Goal: Connect with others: Establish contact or relationships with other users

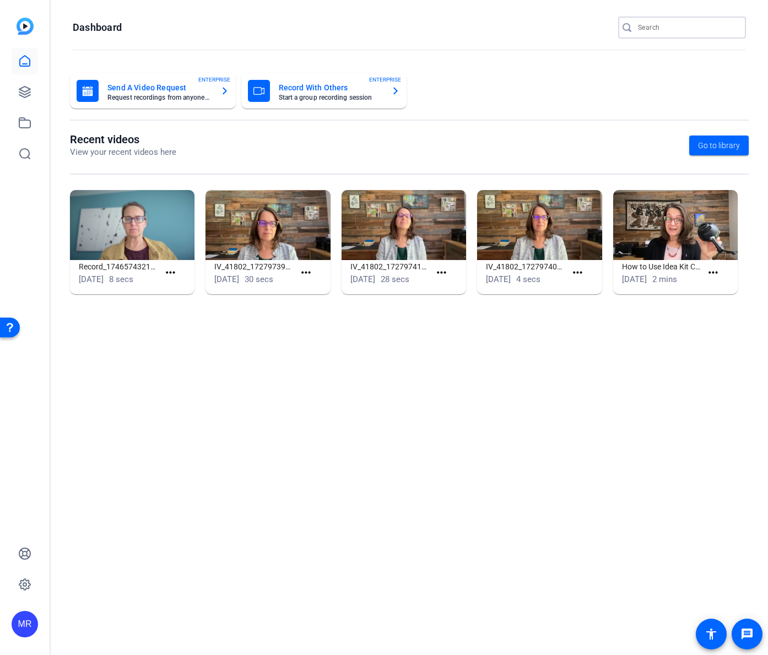
click at [669, 29] on input "Search" at bounding box center [687, 27] width 99 height 13
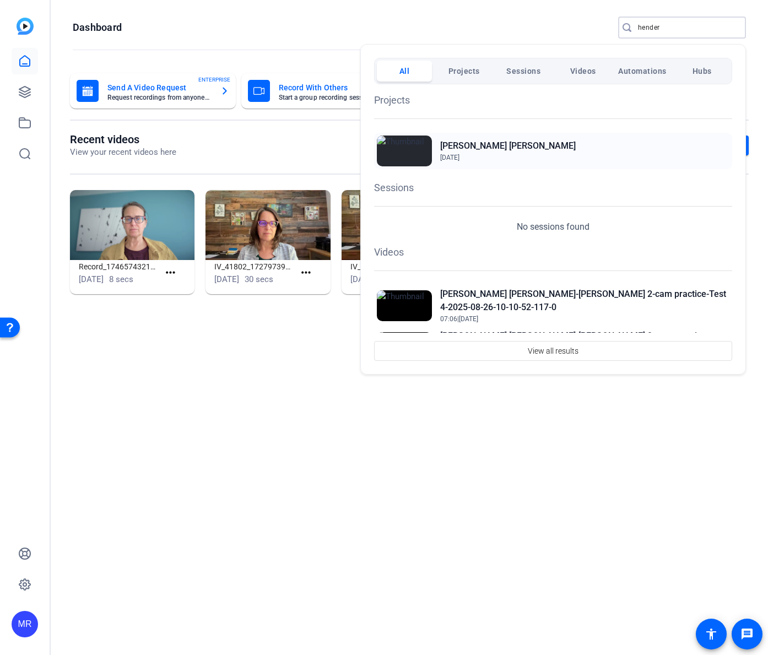
type input "hender"
click at [500, 143] on h2 "Henderson Hutter" at bounding box center [507, 145] width 135 height 13
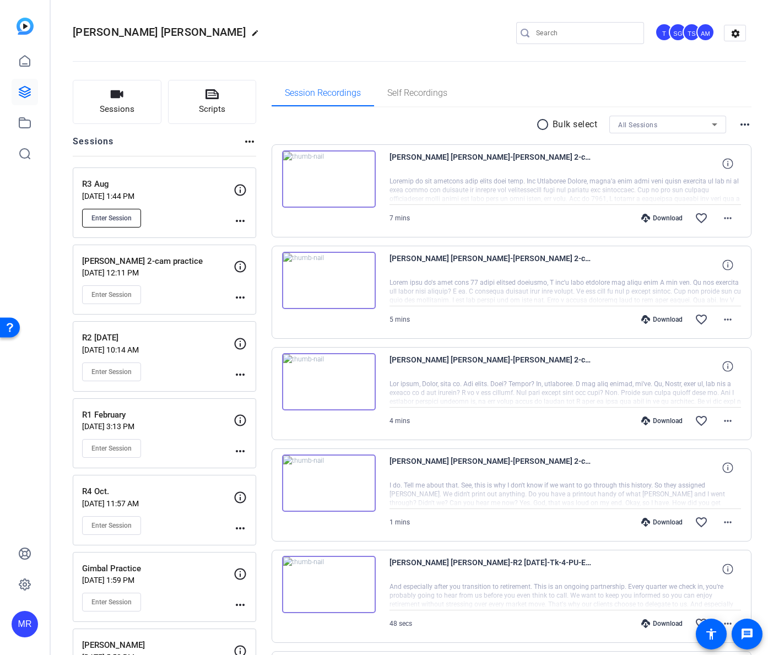
click at [136, 216] on button "Enter Session" at bounding box center [111, 218] width 59 height 19
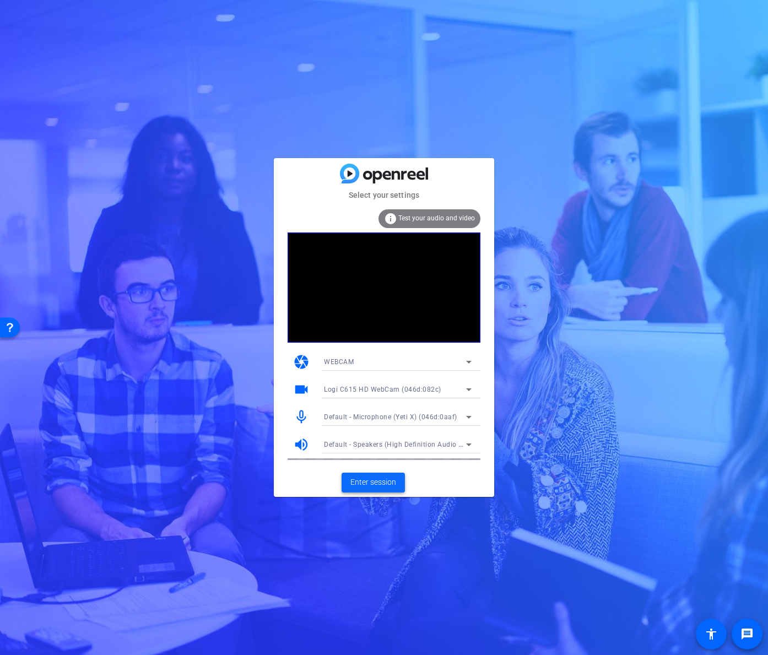
click at [387, 485] on span "Enter session" at bounding box center [373, 482] width 46 height 12
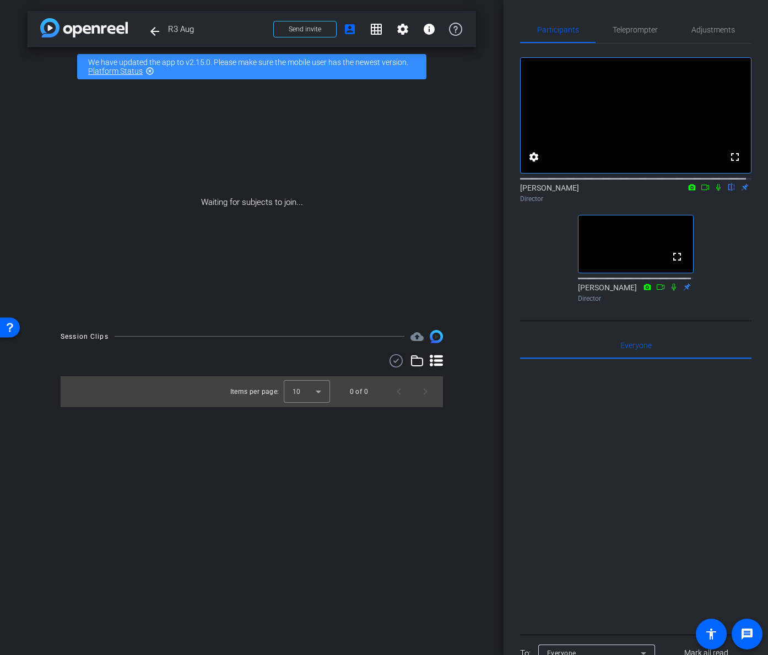
click at [716, 191] on icon at bounding box center [718, 187] width 4 height 7
click at [701, 191] on icon at bounding box center [705, 187] width 9 height 8
